Goal: Answer question/provide support

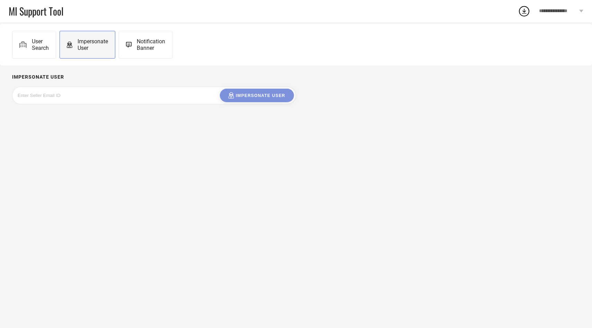
click at [77, 95] on input at bounding box center [70, 95] width 104 height 8
paste input "[EMAIL_ADDRESS][DOMAIN_NAME]"
type input "[EMAIL_ADDRESS][DOMAIN_NAME]"
click at [252, 99] on button "Impersonate User" at bounding box center [257, 96] width 74 height 14
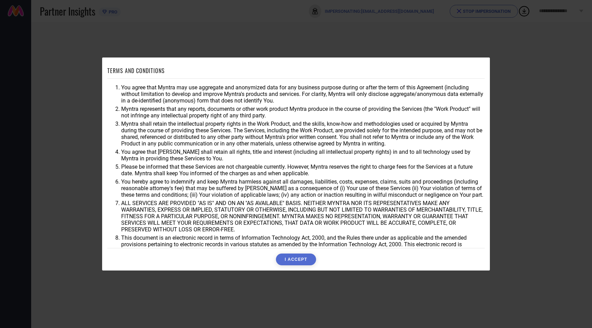
click at [287, 255] on button "I ACCEPT" at bounding box center [296, 259] width 40 height 12
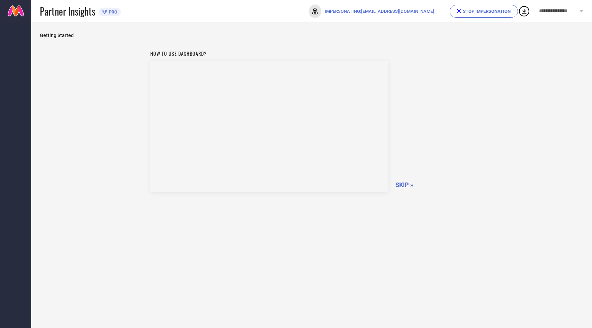
click at [481, 6] on span "STOP IMPERSONATION" at bounding box center [484, 11] width 68 height 13
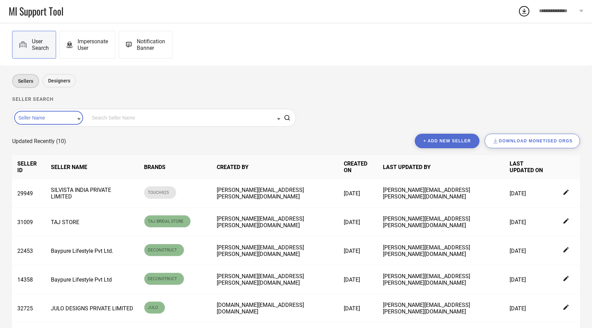
click at [52, 116] on input at bounding box center [49, 117] width 64 height 9
click at [50, 139] on div "Seller Id" at bounding box center [49, 140] width 64 height 12
click at [112, 106] on div "Seller search Seller Id" at bounding box center [296, 113] width 568 height 41
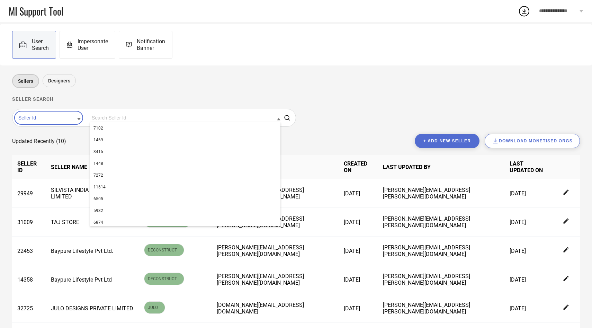
click at [97, 118] on input at bounding box center [185, 117] width 190 height 9
paste input "4081"
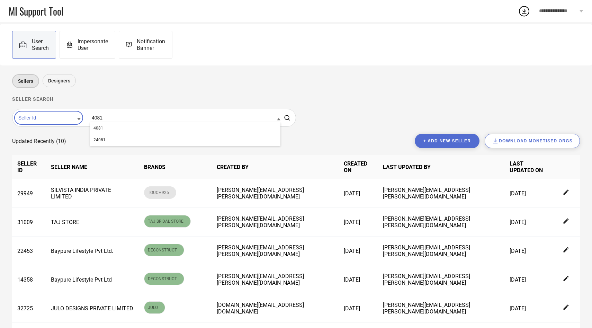
type input "4081"
click at [98, 123] on div "4081" at bounding box center [185, 128] width 190 height 12
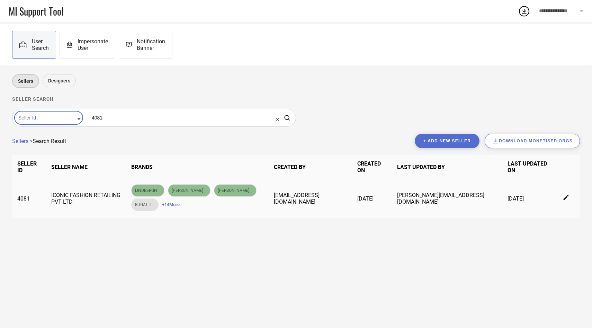
click at [162, 202] on span "+ 14 More" at bounding box center [171, 204] width 18 height 5
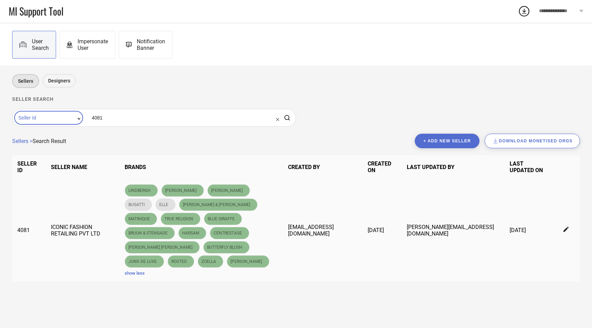
click at [563, 226] on icon at bounding box center [566, 229] width 6 height 6
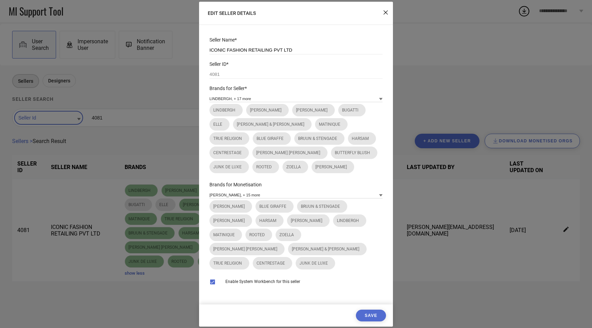
click at [289, 101] on div "LINDBERGH, + 17 more" at bounding box center [295, 99] width 173 height 8
click at [275, 102] on input at bounding box center [295, 98] width 173 height 7
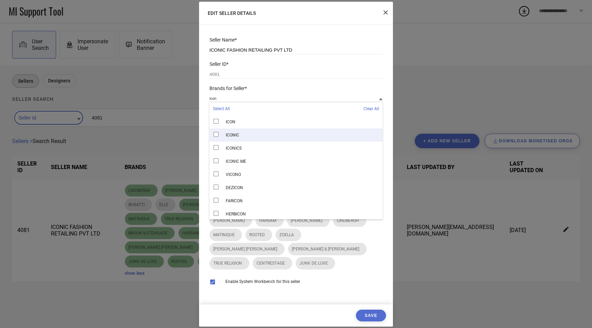
click at [263, 140] on div "ICONIC" at bounding box center [295, 134] width 173 height 13
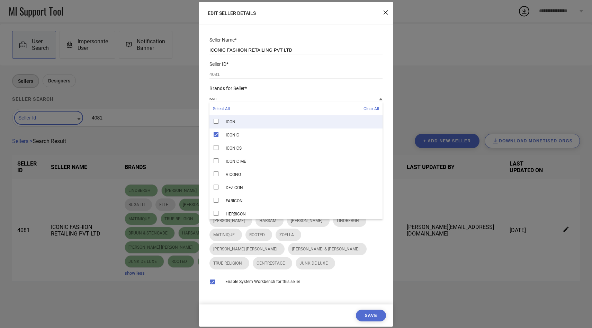
click at [249, 102] on input "icon" at bounding box center [295, 98] width 173 height 7
type input "i"
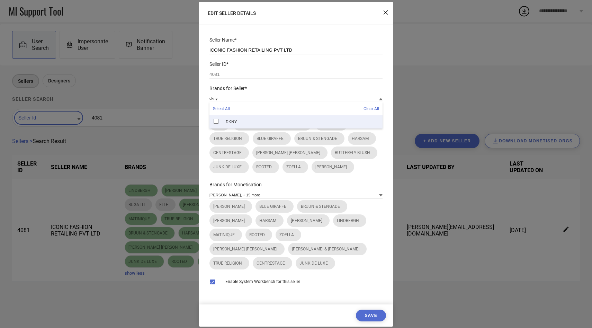
type input "dkny"
click at [238, 128] on div "DKNY" at bounding box center [295, 121] width 173 height 13
click at [266, 102] on input "dkny" at bounding box center [295, 98] width 173 height 7
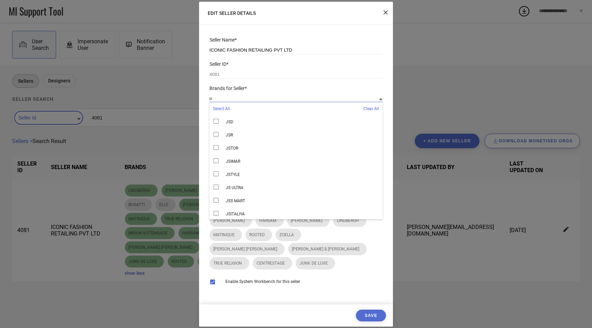
type input "j"
type input "c"
type input "just cava"
click at [302, 151] on div "[PERSON_NAME]" at bounding box center [295, 148] width 173 height 13
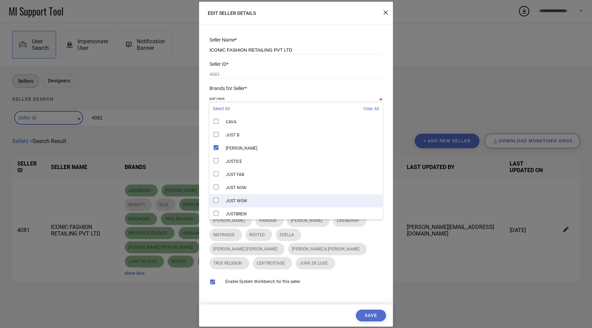
click at [362, 311] on button "Save" at bounding box center [371, 315] width 30 height 12
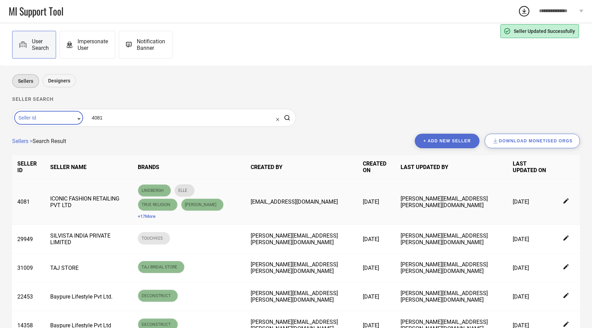
click at [155, 214] on span "+ 17 More" at bounding box center [147, 216] width 18 height 5
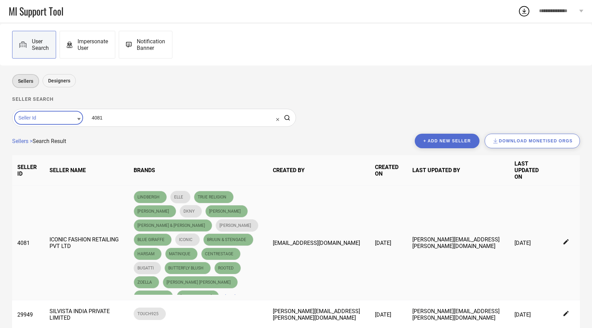
click at [565, 239] on icon at bounding box center [565, 241] width 5 height 5
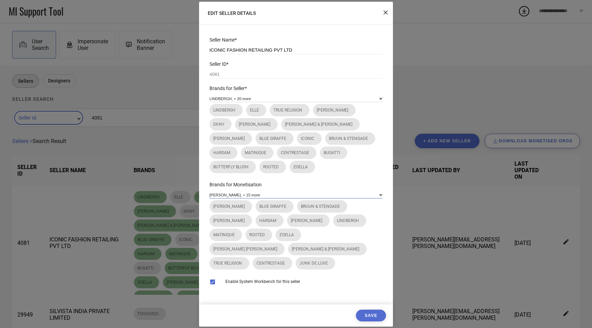
click at [287, 198] on input at bounding box center [295, 194] width 173 height 7
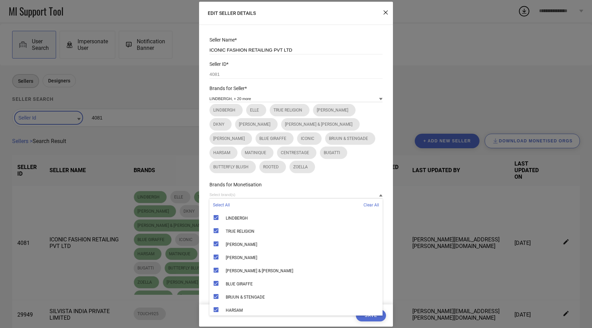
click at [221, 207] on span "Select All" at bounding box center [221, 205] width 17 height 5
click at [371, 318] on button "Save" at bounding box center [371, 315] width 30 height 12
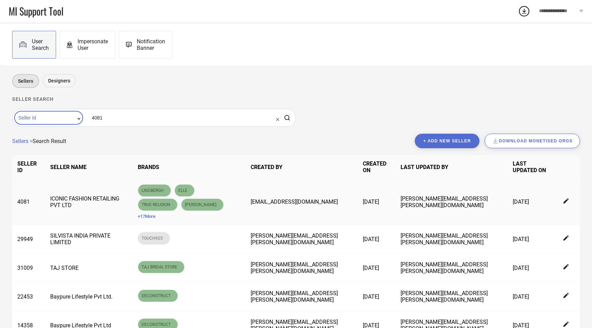
click at [155, 214] on span "+ 17 More" at bounding box center [147, 216] width 18 height 5
